Goal: Transaction & Acquisition: Download file/media

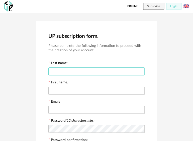
click at [75, 71] on input "text" at bounding box center [96, 72] width 96 height 8
type input "****"
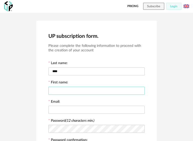
click at [87, 93] on input "text" at bounding box center [96, 91] width 96 height 8
type input "**********"
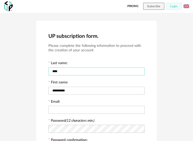
click at [61, 71] on input "****" at bounding box center [96, 72] width 96 height 8
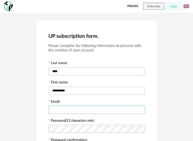
click at [68, 111] on input "text" at bounding box center [96, 110] width 96 height 8
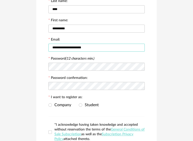
scroll to position [83, 0]
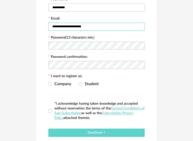
type input "**********"
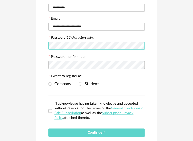
scroll to position [42, 0]
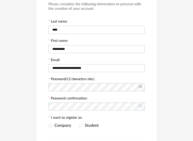
click at [140, 86] on icon at bounding box center [140, 87] width 6 height 10
click at [141, 107] on icon at bounding box center [140, 107] width 6 height 10
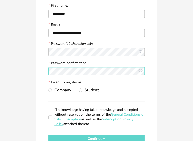
scroll to position [83, 0]
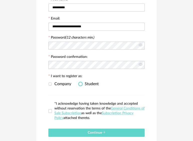
click at [82, 84] on span "Student" at bounding box center [90, 84] width 17 height 4
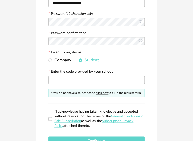
scroll to position [125, 0]
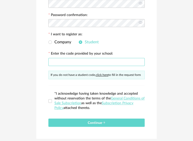
click at [71, 62] on input "text" at bounding box center [96, 62] width 96 height 8
click at [51, 98] on label "*I acknowledge having taken knowledge and accepted without reservation the term…" at bounding box center [96, 101] width 96 height 19
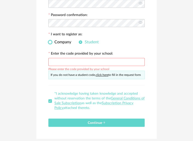
click at [51, 42] on span at bounding box center [50, 42] width 4 height 4
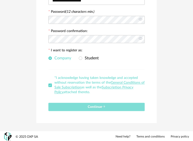
click at [88, 105] on span "Continue" at bounding box center [97, 107] width 18 height 4
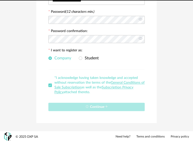
scroll to position [0, 0]
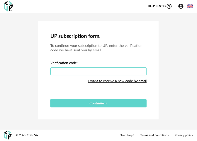
click at [83, 72] on input "text" at bounding box center [98, 72] width 96 height 8
click at [117, 72] on input "text" at bounding box center [98, 72] width 96 height 8
click at [119, 81] on div "I want to receive a new code by email" at bounding box center [117, 81] width 58 height 10
click at [131, 70] on input "text" at bounding box center [98, 72] width 96 height 8
type input "****"
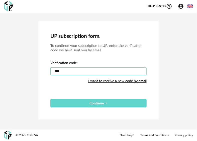
click at [50, 99] on button "Continue" at bounding box center [98, 103] width 96 height 8
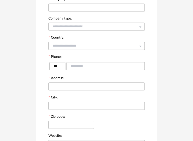
scroll to position [42, 0]
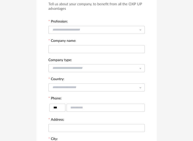
click at [140, 87] on icon at bounding box center [140, 88] width 6 height 10
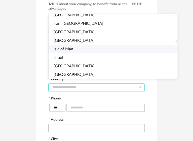
scroll to position [836, 0]
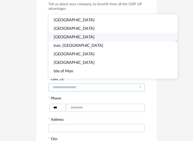
click at [79, 37] on li "[GEOGRAPHIC_DATA]" at bounding box center [115, 37] width 133 height 9
type input "*********"
type input "***"
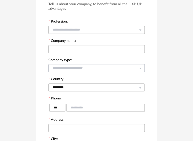
click at [140, 69] on icon at bounding box center [140, 68] width 6 height 10
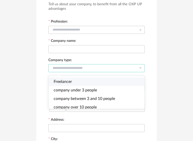
click at [113, 82] on li "Freelancer" at bounding box center [99, 82] width 100 height 9
type input "**********"
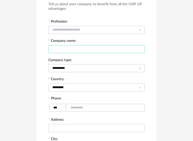
click at [106, 49] on input "text" at bounding box center [96, 49] width 96 height 8
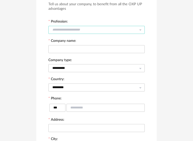
click at [76, 28] on input "text" at bounding box center [96, 30] width 96 height 8
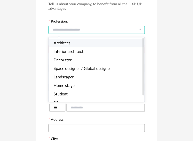
click at [71, 42] on li "Architect" at bounding box center [99, 43] width 100 height 9
type input "*********"
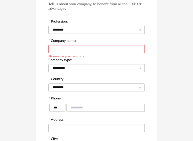
click at [70, 51] on input "text" at bounding box center [96, 49] width 96 height 8
click at [69, 107] on input "text" at bounding box center [106, 108] width 78 height 8
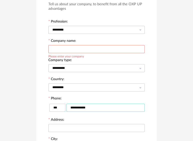
type input "**********"
click at [72, 51] on input "text" at bounding box center [96, 49] width 96 height 8
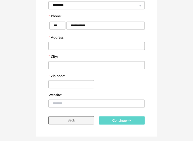
scroll to position [125, 0]
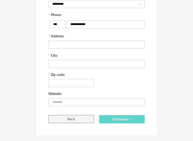
type input "*********"
click at [73, 43] on input "text" at bounding box center [96, 45] width 96 height 8
click at [64, 65] on input "text" at bounding box center [96, 64] width 96 height 8
click at [65, 63] on input "text" at bounding box center [96, 64] width 96 height 8
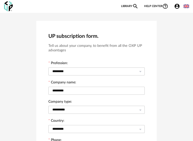
scroll to position [83, 0]
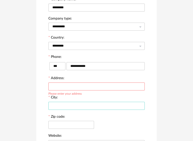
click at [64, 104] on input "text" at bounding box center [96, 106] width 96 height 8
type input "*****"
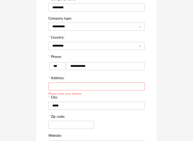
click at [76, 86] on input "text" at bounding box center [96, 87] width 96 height 8
click at [84, 85] on input "text" at bounding box center [96, 87] width 96 height 8
type input "*"
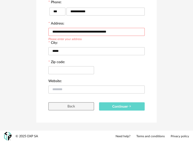
scroll to position [138, 0]
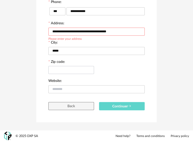
type input "**********"
click at [67, 71] on input "text" at bounding box center [71, 70] width 46 height 8
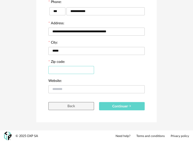
click at [60, 69] on input "text" at bounding box center [71, 70] width 46 height 8
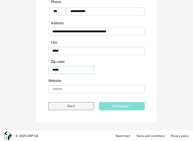
type input "*****"
click at [117, 107] on span "Continuer" at bounding box center [121, 107] width 19 height 4
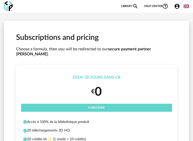
scroll to position [42, 0]
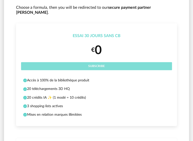
click at [105, 62] on button "Subscribe" at bounding box center [96, 66] width 151 height 8
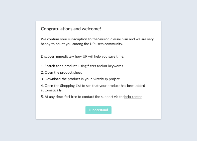
click at [103, 109] on span "I understand" at bounding box center [98, 111] width 19 height 4
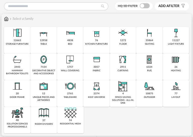
scroll to position [42, 0]
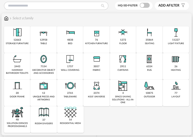
click at [122, 90] on img at bounding box center [123, 86] width 12 height 12
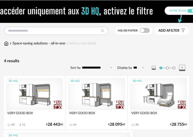
scroll to position [42, 0]
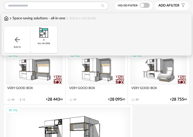
click at [19, 41] on img at bounding box center [17, 40] width 8 height 8
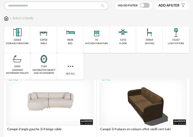
click at [67, 104] on div "3D HQ" at bounding box center [50, 101] width 88 height 49
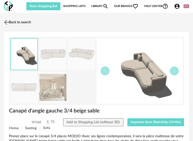
click at [5, 21] on img at bounding box center [6, 22] width 7 height 7
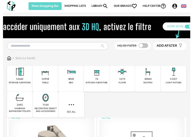
scroll to position [42, 0]
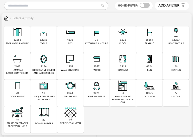
click at [20, 87] on img at bounding box center [17, 86] width 12 height 12
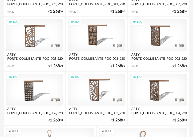
scroll to position [289, 0]
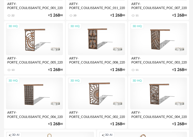
click at [44, 42] on div "3D HQ" at bounding box center [34, 39] width 57 height 32
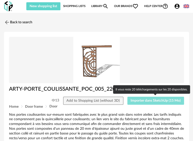
click at [145, 99] on span "Importer dans SketchUp (15 Mo)" at bounding box center [156, 101] width 50 height 4
